Goal: Task Accomplishment & Management: Manage account settings

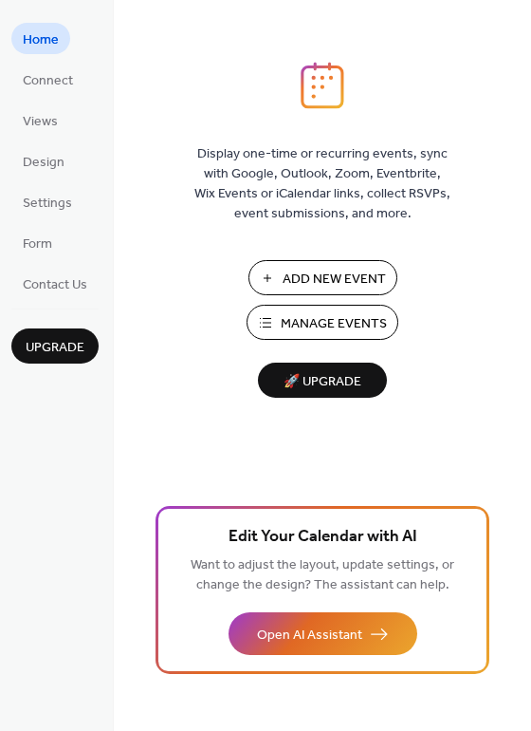
click at [295, 328] on span "Manage Events" at bounding box center [334, 324] width 106 height 20
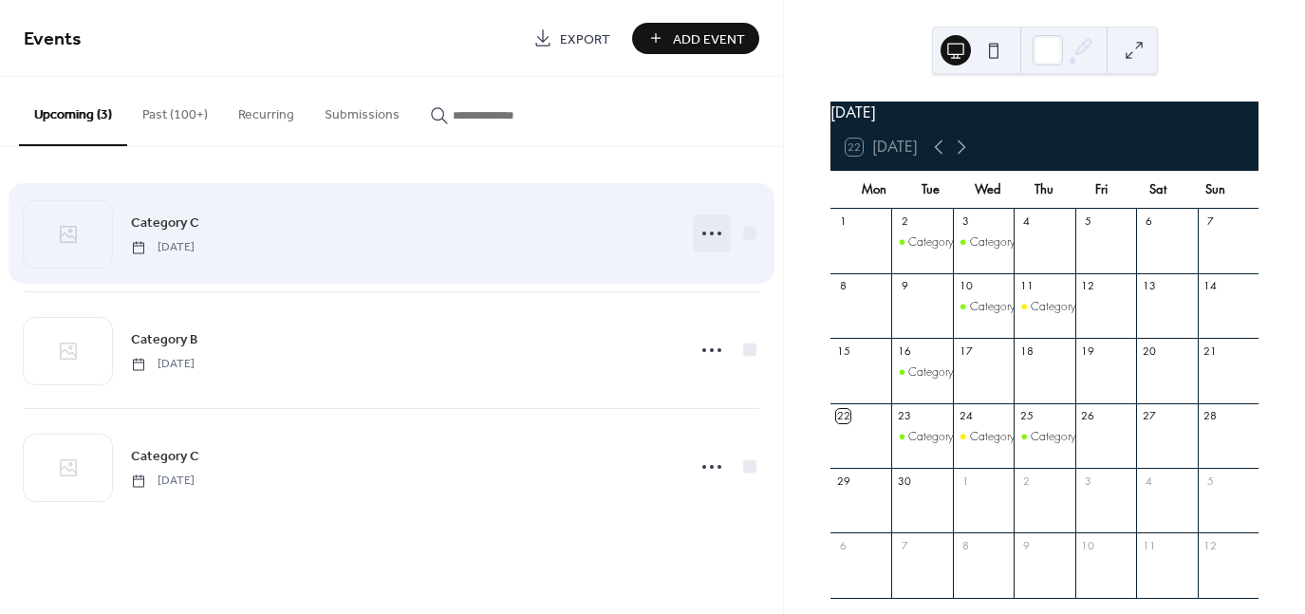
click at [726, 234] on icon at bounding box center [712, 233] width 30 height 30
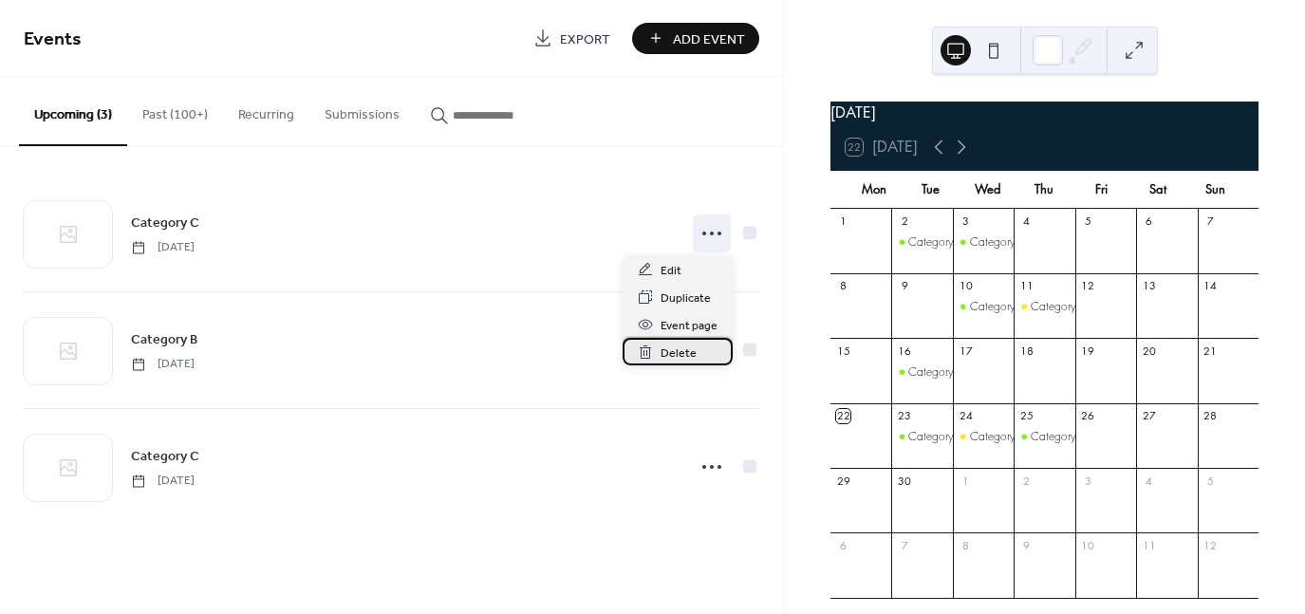
click at [687, 358] on span "Delete" at bounding box center [679, 354] width 36 height 20
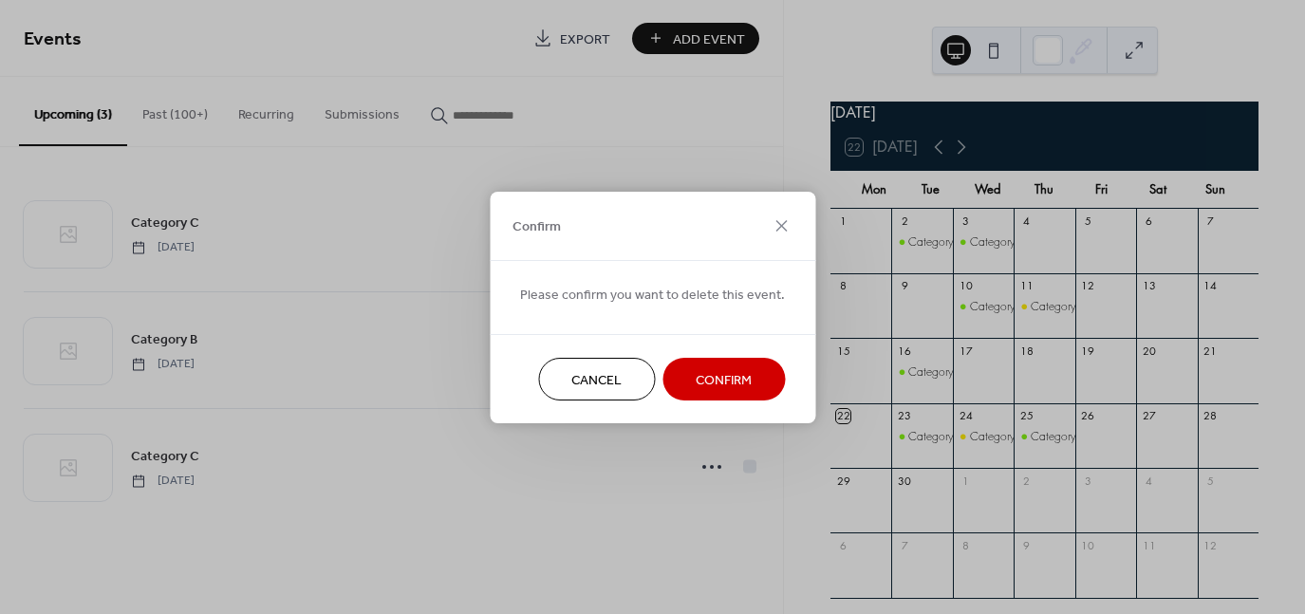
click at [698, 387] on span "Confirm" at bounding box center [724, 380] width 56 height 20
